Goal: Navigation & Orientation: Find specific page/section

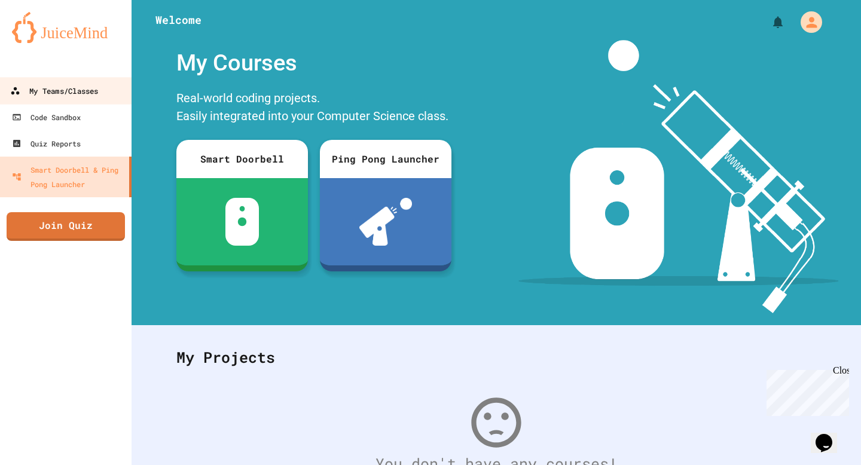
click at [64, 94] on div "My Teams/Classes" at bounding box center [54, 91] width 88 height 15
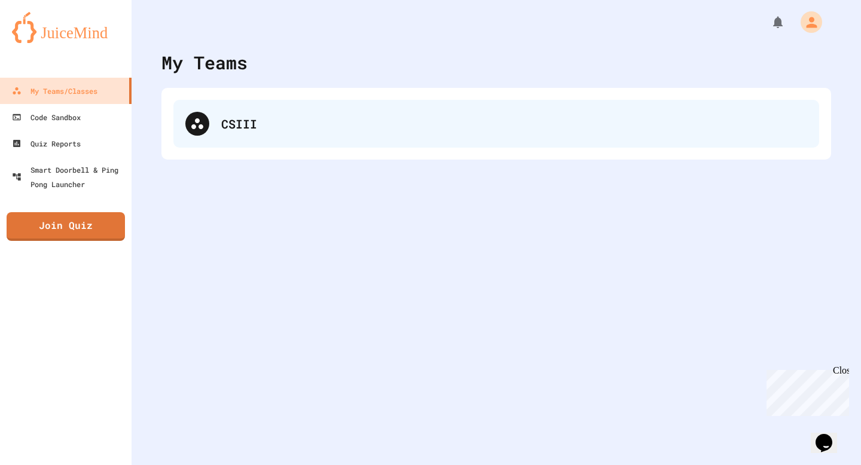
click at [271, 135] on div "CSIII" at bounding box center [496, 124] width 646 height 48
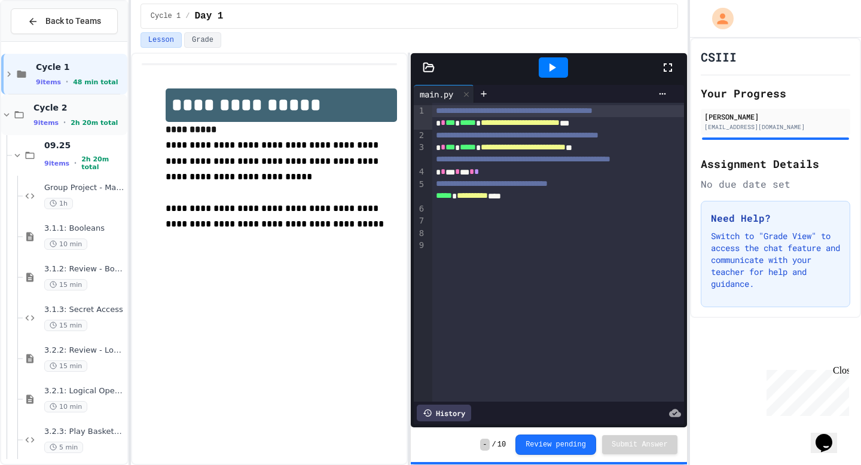
click at [54, 114] on div "Cycle 2 9 items • 2h 20m total" at bounding box center [78, 114] width 91 height 25
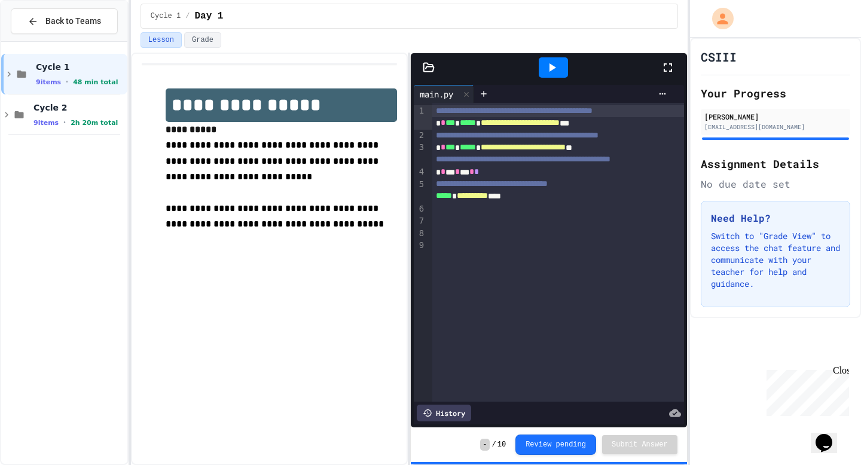
click at [53, 114] on div "Cycle 2 9 items • 2h 20m total" at bounding box center [78, 114] width 91 height 25
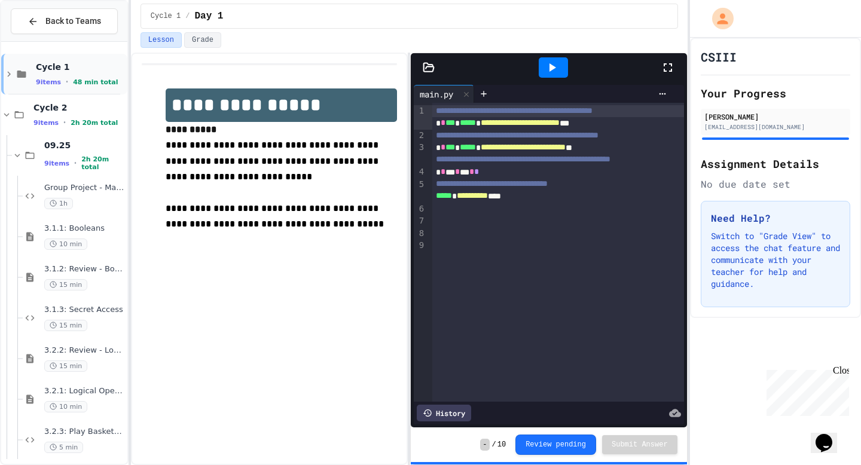
click at [65, 72] on div "Cycle 1 9 items • 48 min total" at bounding box center [80, 74] width 89 height 25
